Goal: Information Seeking & Learning: Learn about a topic

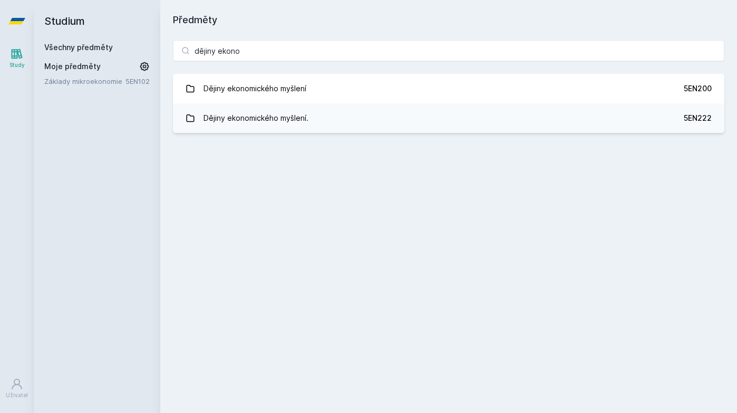
type input "dějiny ekonomiky"
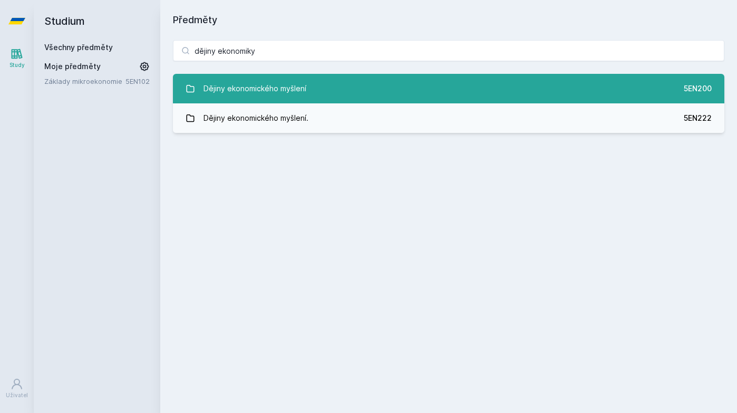
drag, startPoint x: 222, startPoint y: 118, endPoint x: 307, endPoint y: 86, distance: 91.3
click at [307, 86] on link "Dějiny ekonomického myšlení 5EN200" at bounding box center [449, 89] width 552 height 30
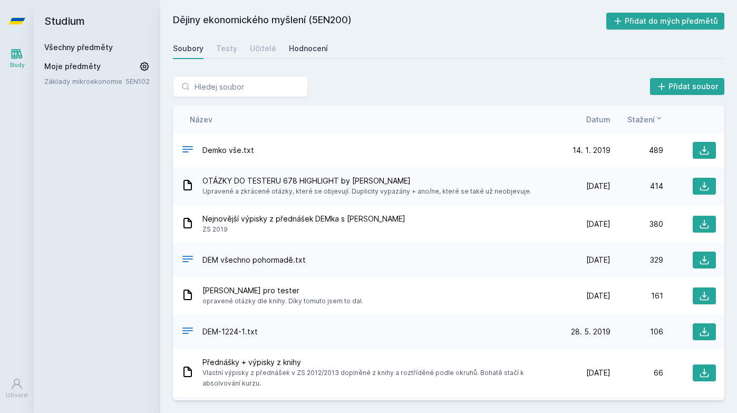
click at [316, 50] on div "Hodnocení" at bounding box center [308, 48] width 39 height 11
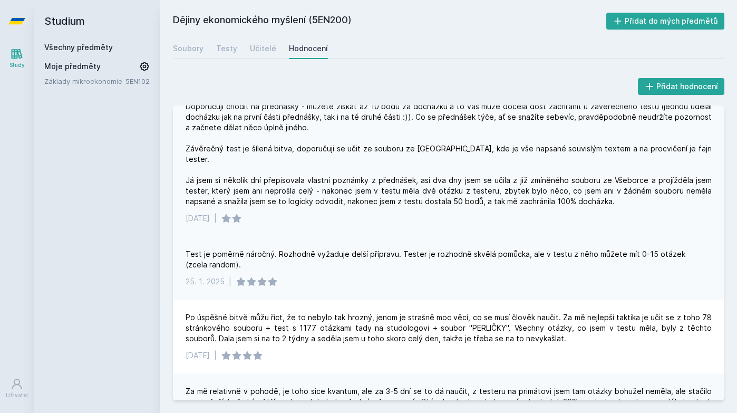
scroll to position [347, 0]
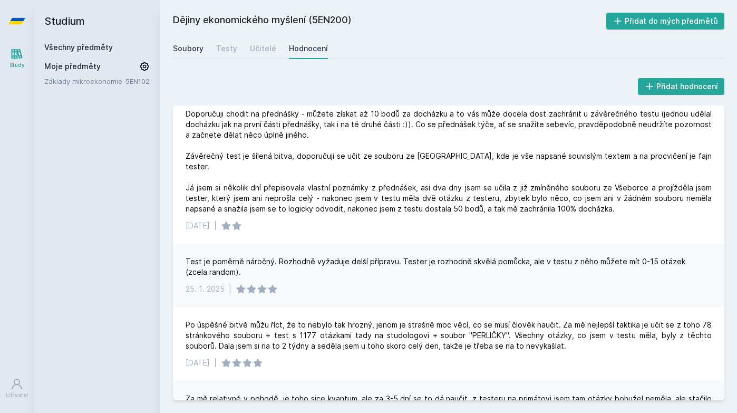
click at [187, 47] on div "Soubory" at bounding box center [188, 48] width 31 height 11
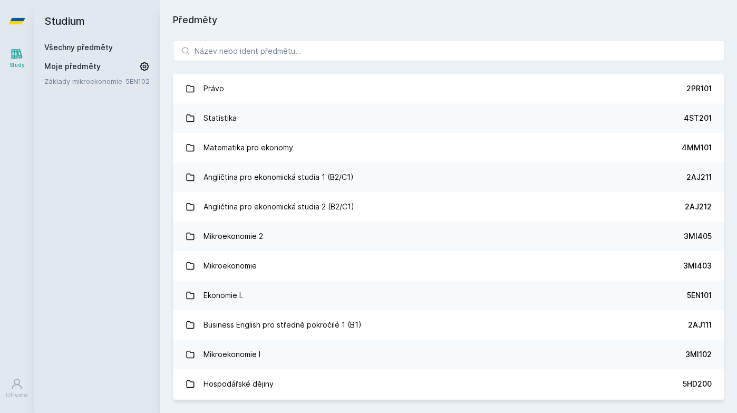
click at [242, 36] on div "Právo 2PR101 Statistika 4ST201 Matematika pro ekonomy 4MM101 Angličtina pro eko…" at bounding box center [448, 220] width 577 height 386
click at [243, 50] on input "search" at bounding box center [449, 50] width 552 height 21
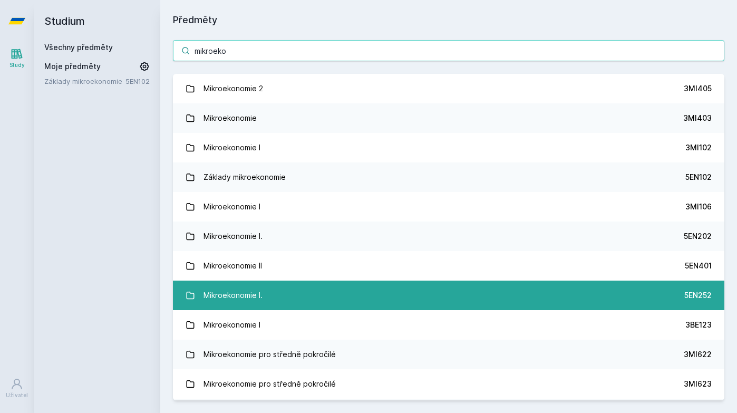
type input "mikroeko"
click at [408, 288] on link "Mikroekonomie I. 5EN252" at bounding box center [449, 296] width 552 height 30
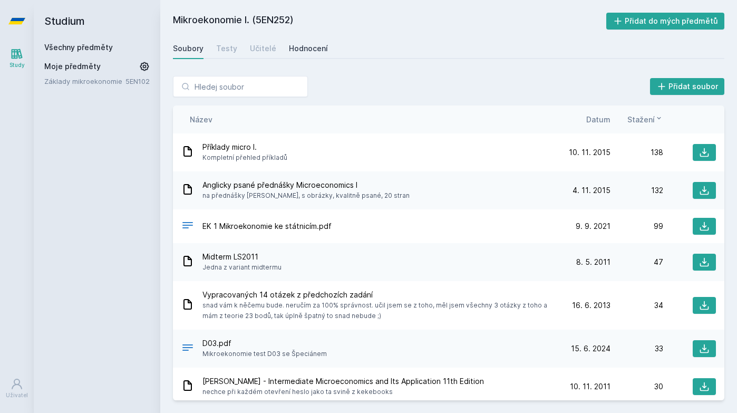
click at [304, 48] on div "Hodnocení" at bounding box center [308, 48] width 39 height 11
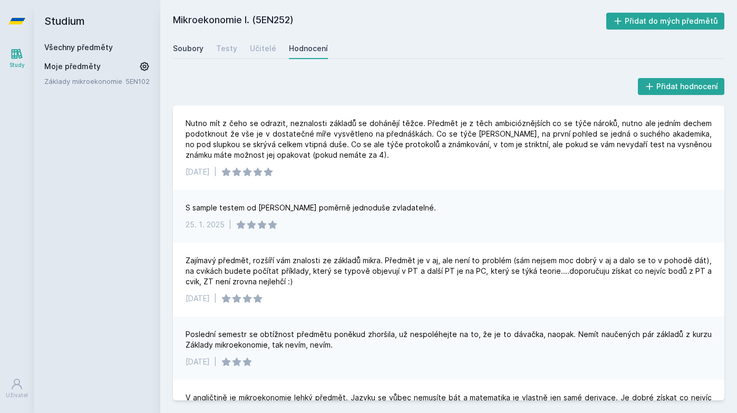
click at [197, 45] on div "Soubory" at bounding box center [188, 48] width 31 height 11
